Goal: Task Accomplishment & Management: Manage account settings

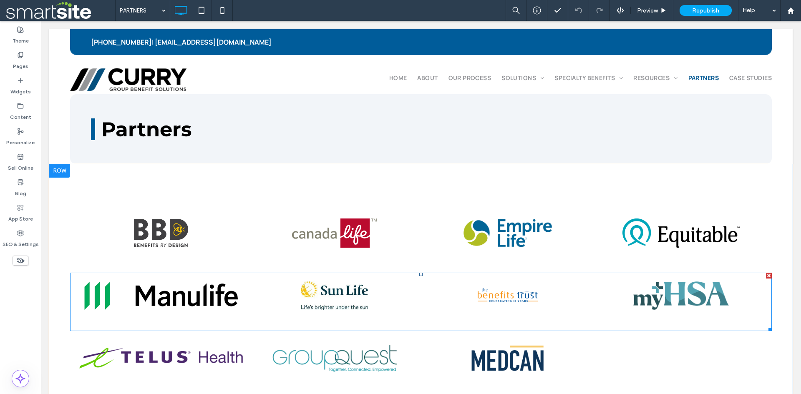
scroll to position [139, 0]
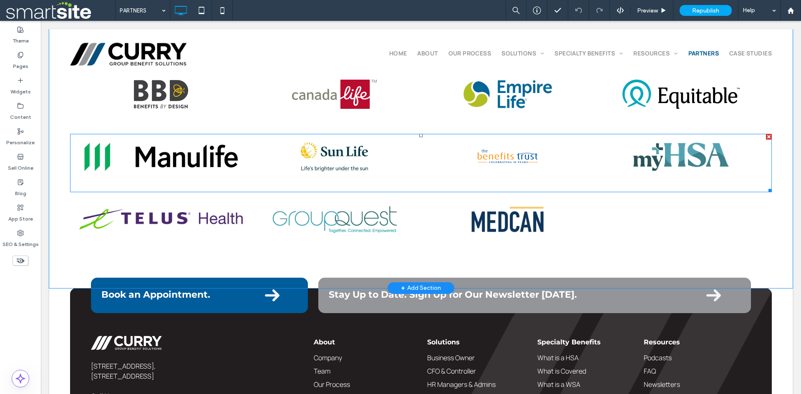
click at [346, 161] on link at bounding box center [334, 156] width 165 height 29
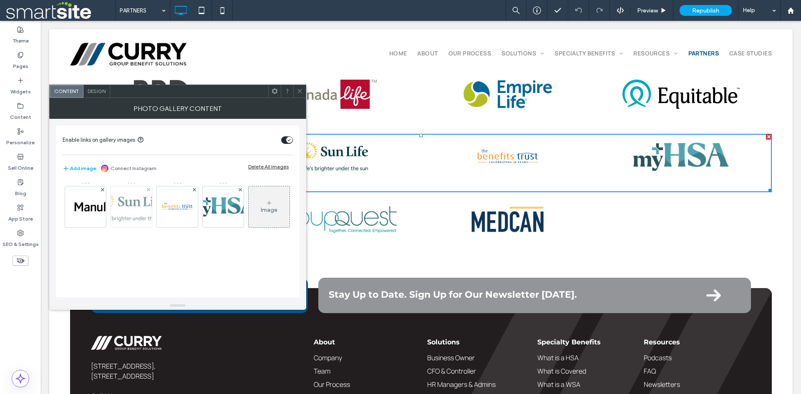
click at [136, 205] on img at bounding box center [131, 206] width 67 height 29
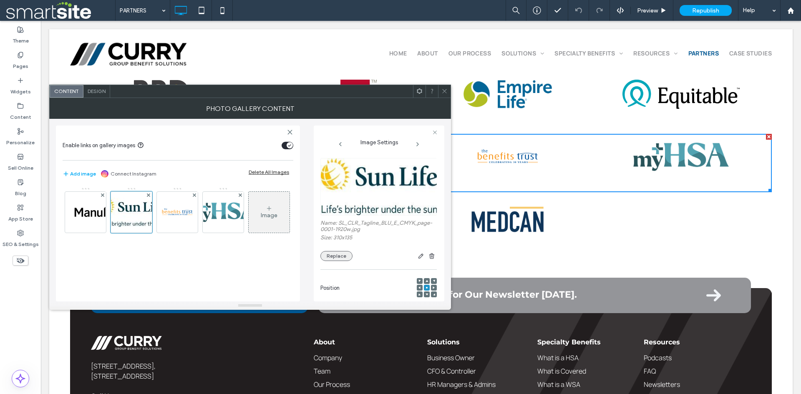
click at [341, 257] on button "Replace" at bounding box center [337, 256] width 32 height 10
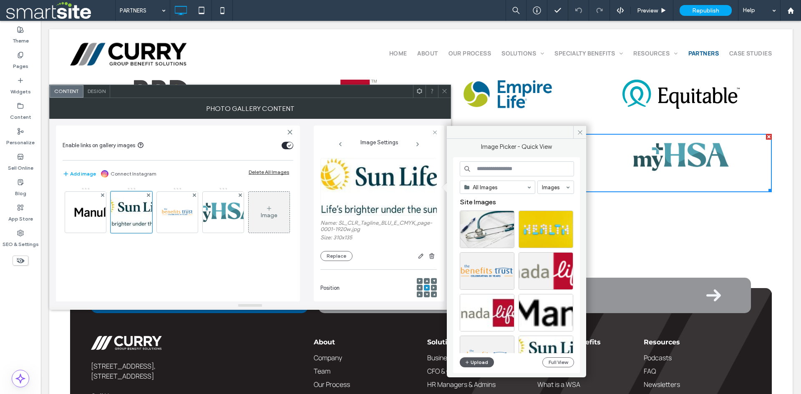
click at [486, 362] on button "Upload" at bounding box center [477, 363] width 34 height 10
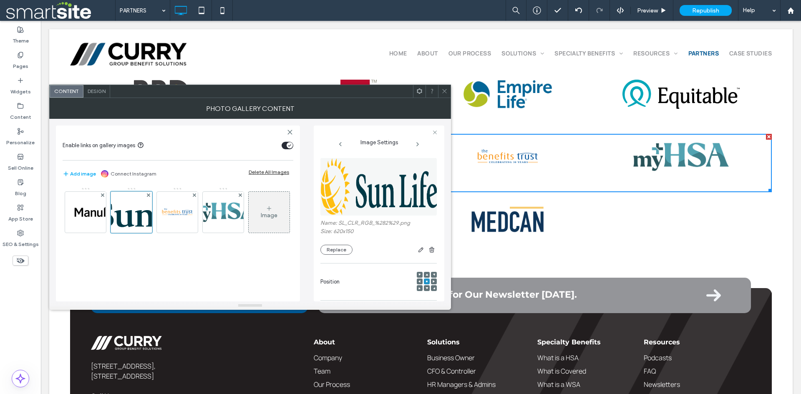
click at [447, 91] on icon at bounding box center [445, 91] width 6 height 6
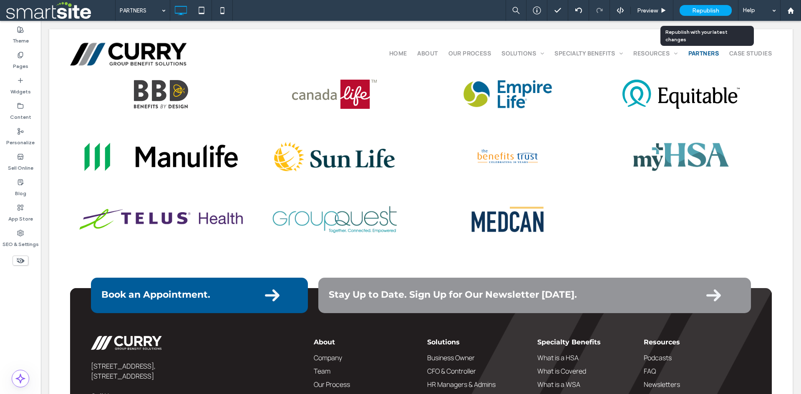
click at [708, 9] on span "Republish" at bounding box center [706, 10] width 27 height 7
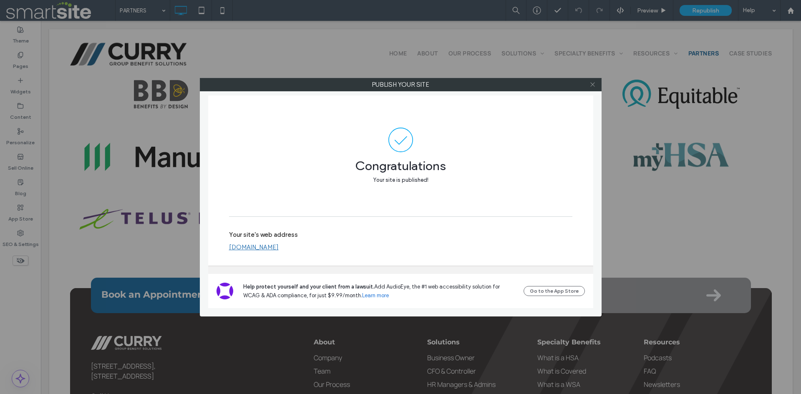
click at [594, 85] on use at bounding box center [593, 85] width 4 height 4
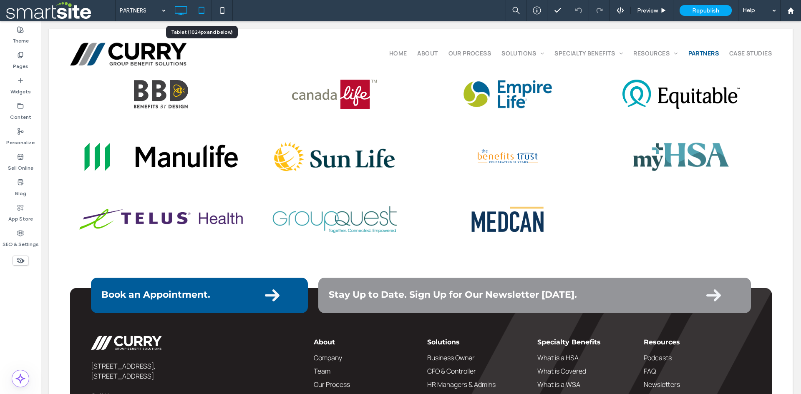
click at [199, 13] on icon at bounding box center [201, 10] width 17 height 17
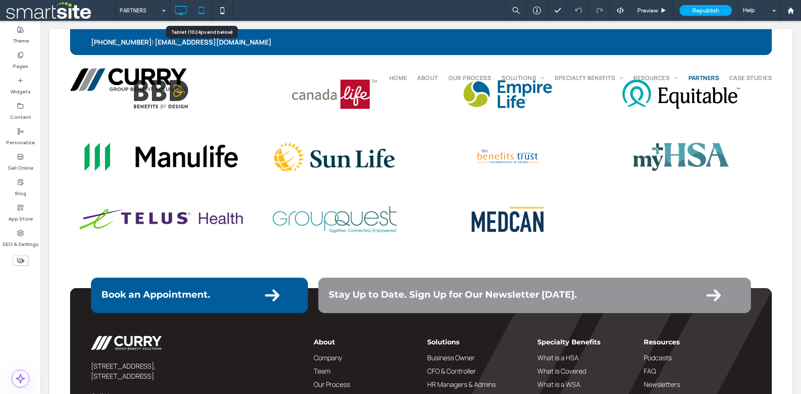
scroll to position [133, 0]
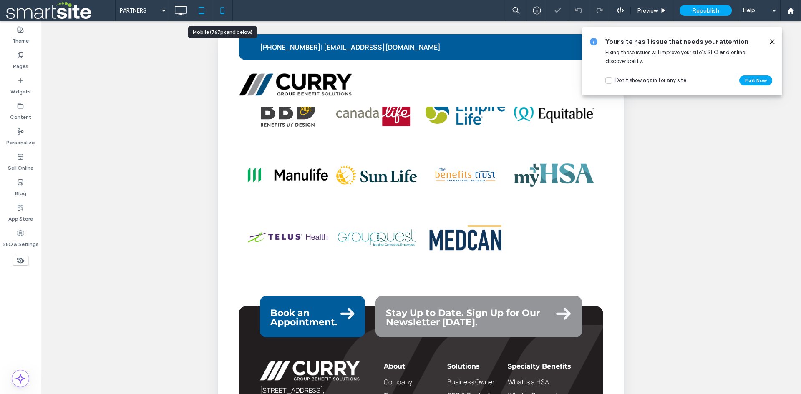
click at [222, 14] on use at bounding box center [222, 10] width 4 height 7
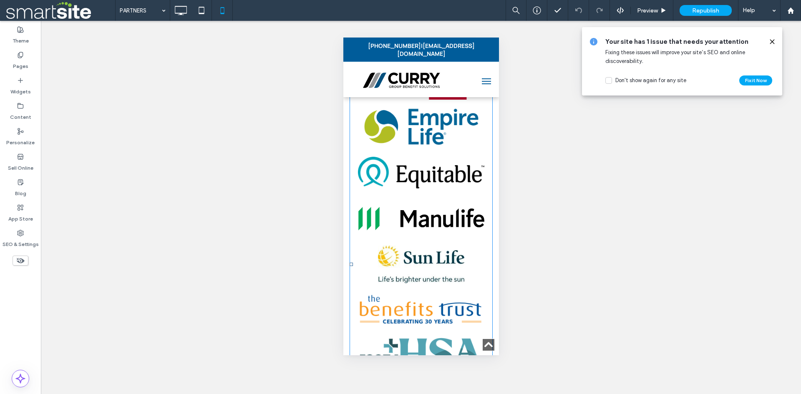
scroll to position [209, 0]
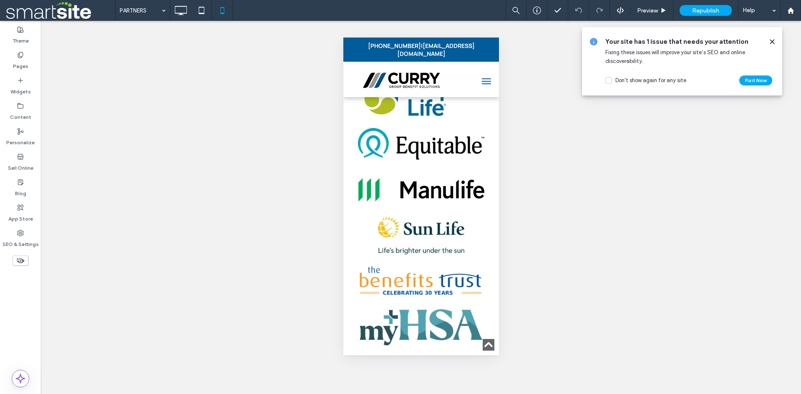
click at [771, 42] on icon at bounding box center [772, 41] width 7 height 7
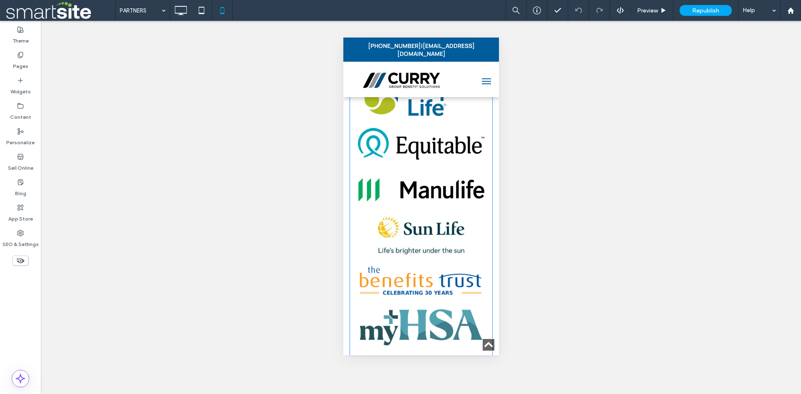
click at [430, 231] on link at bounding box center [421, 236] width 126 height 38
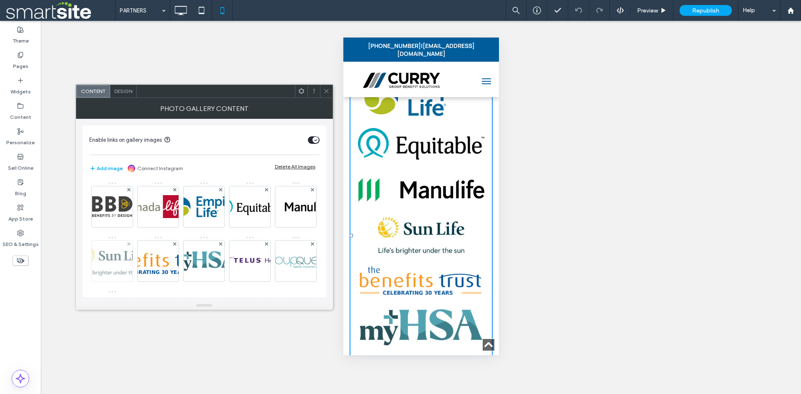
click at [146, 263] on img at bounding box center [112, 261] width 67 height 29
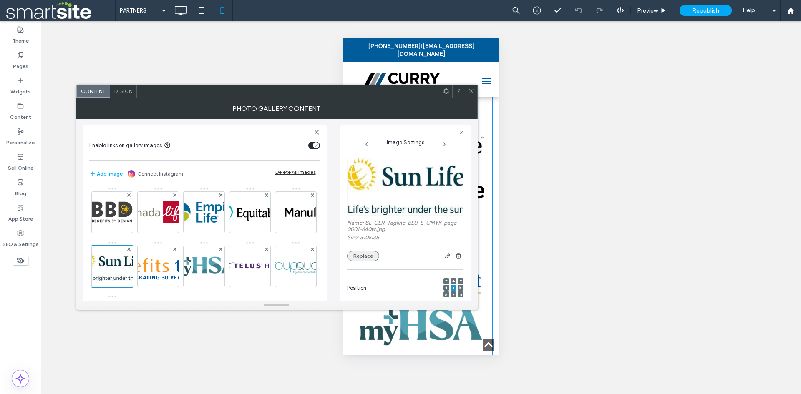
click at [367, 255] on button "Replace" at bounding box center [363, 256] width 32 height 10
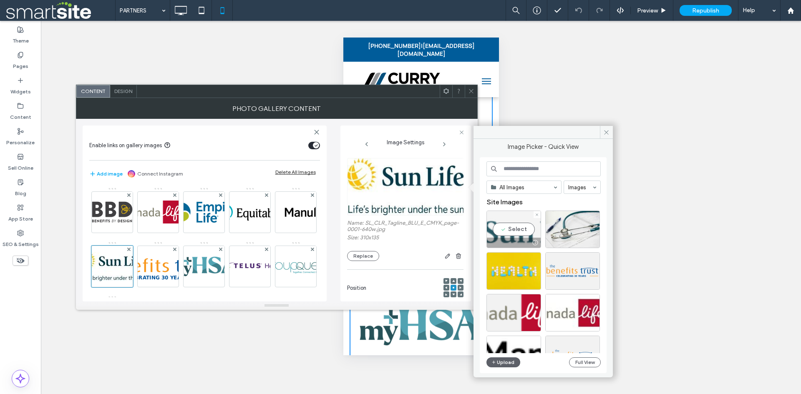
click at [521, 230] on div "Select" at bounding box center [514, 230] width 55 height 38
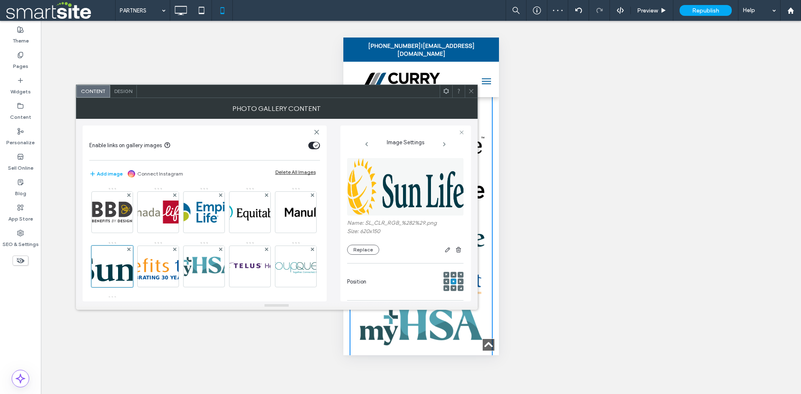
click at [471, 90] on icon at bounding box center [471, 91] width 6 height 6
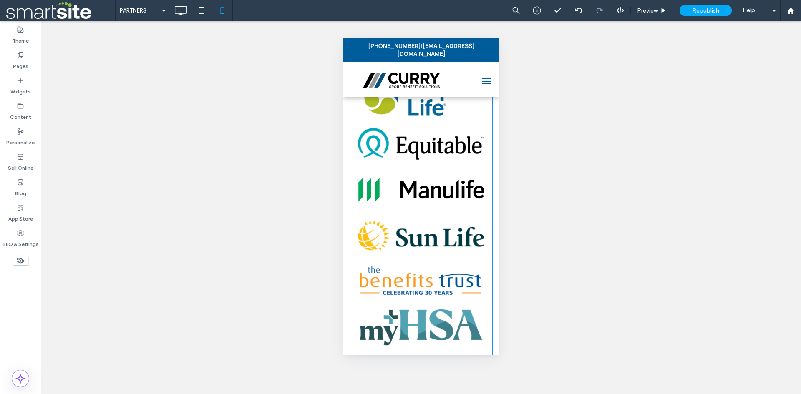
scroll to position [70, 0]
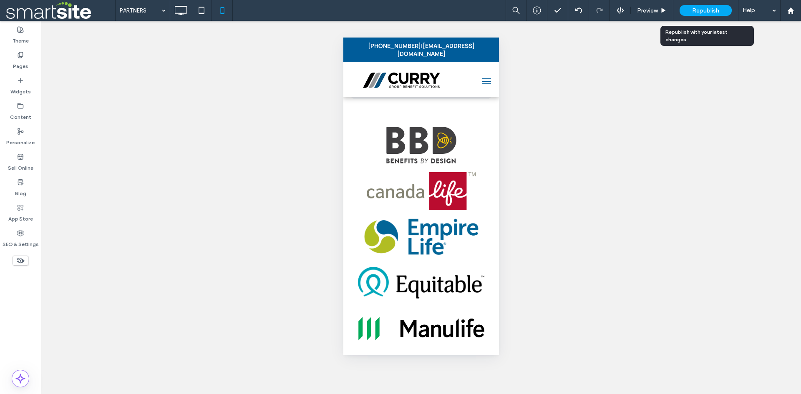
click at [701, 11] on span "Republish" at bounding box center [706, 10] width 27 height 7
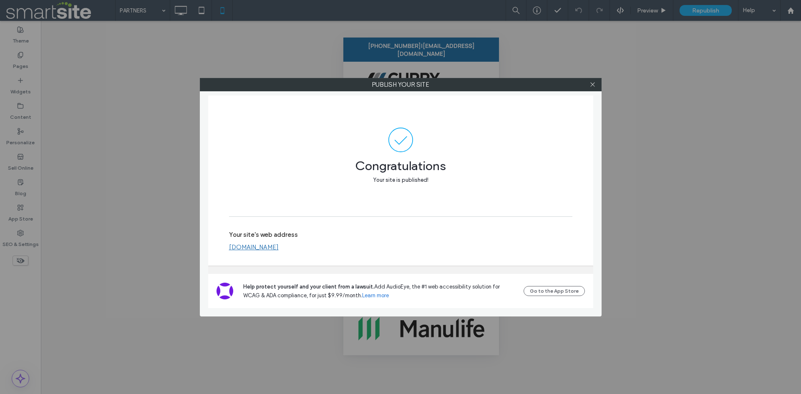
click at [279, 246] on link "www.currygroupbenefitsolutions.ca" at bounding box center [254, 248] width 50 height 8
